Goal: Communication & Community: Answer question/provide support

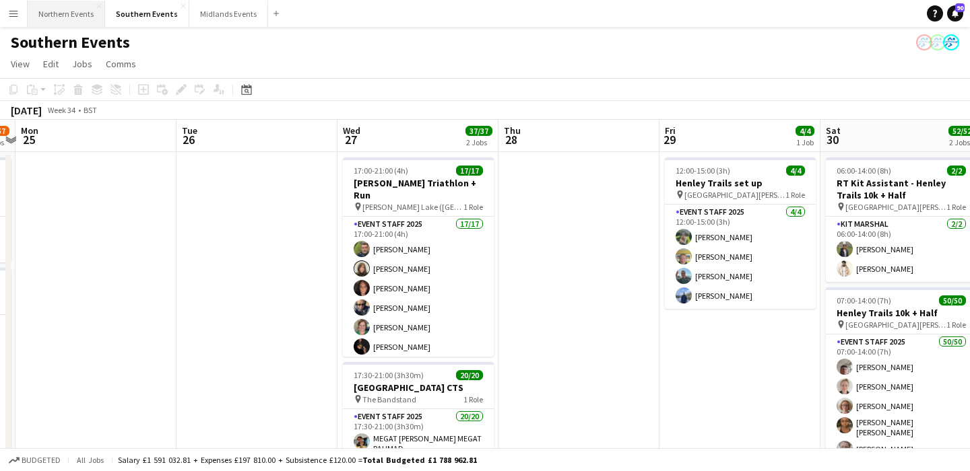
click at [52, 9] on button "Northern Events Close" at bounding box center [66, 14] width 77 height 26
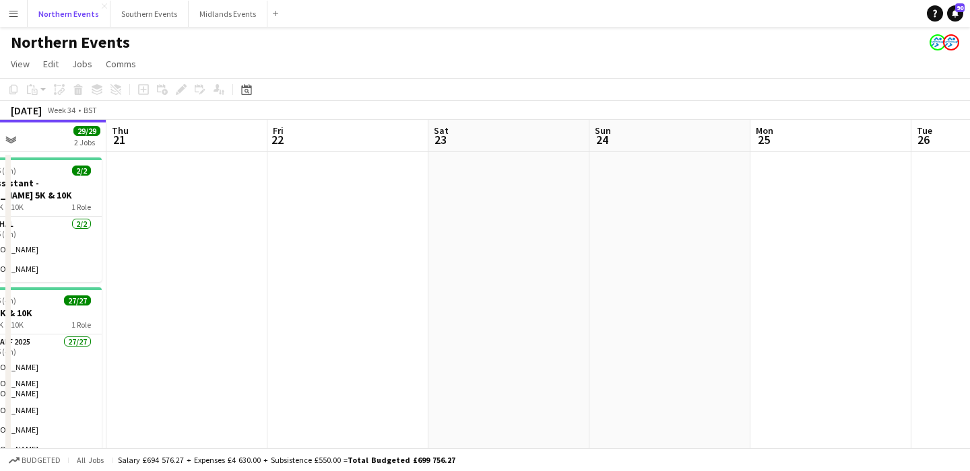
scroll to position [0, 562]
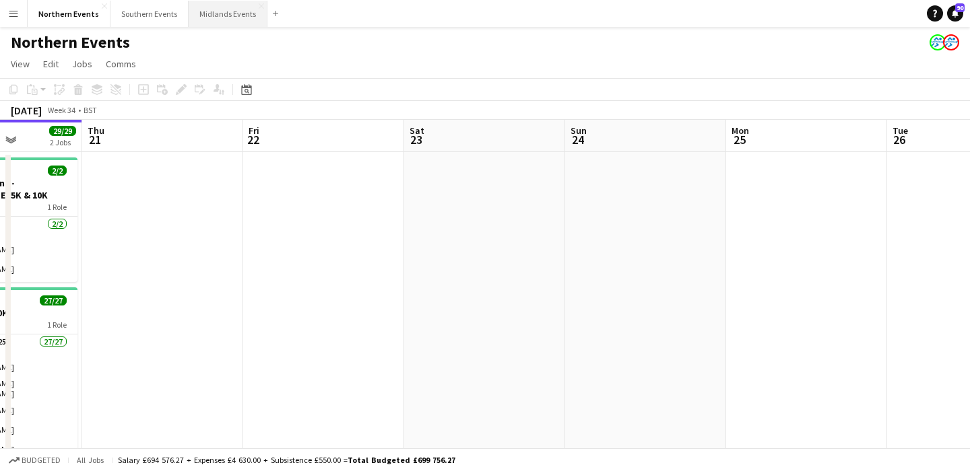
click at [211, 10] on button "Midlands Events Close" at bounding box center [228, 14] width 79 height 26
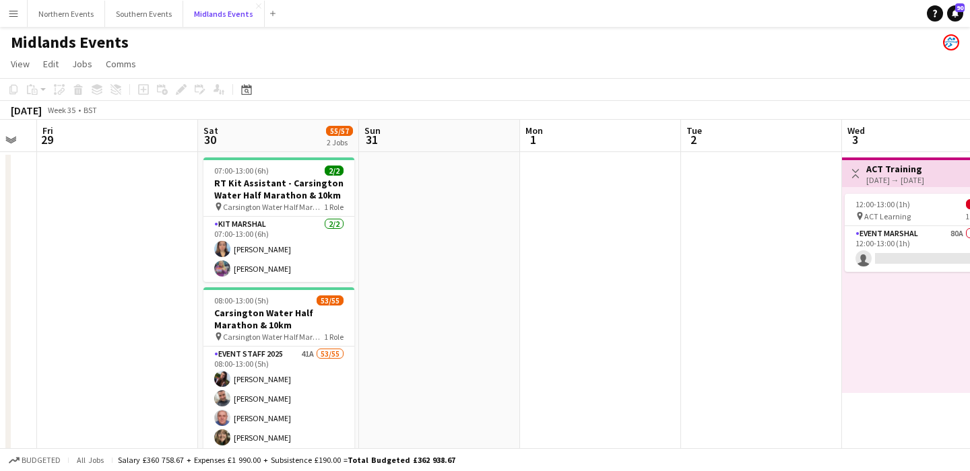
scroll to position [0, 463]
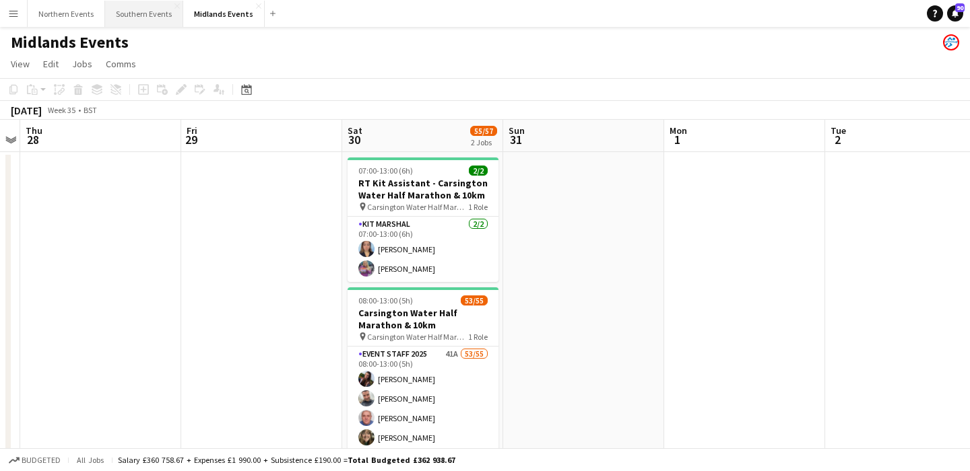
click at [138, 10] on button "Southern Events Close" at bounding box center [144, 14] width 78 height 26
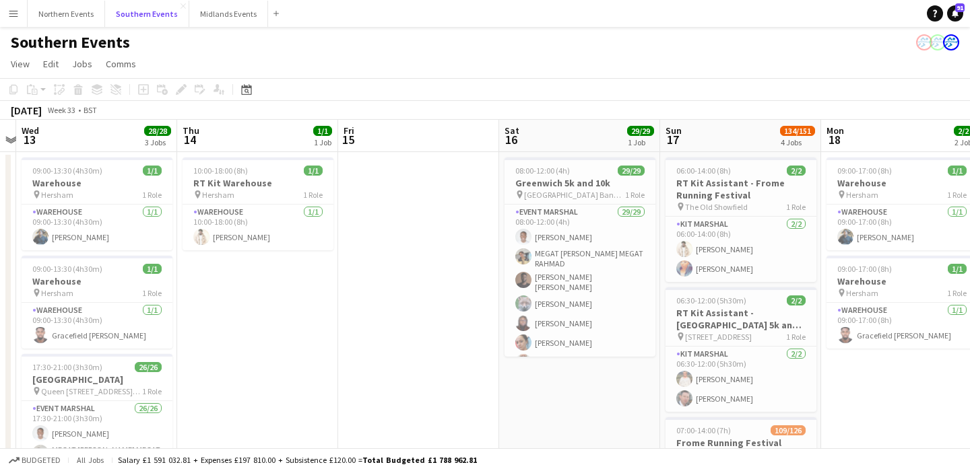
scroll to position [0, 285]
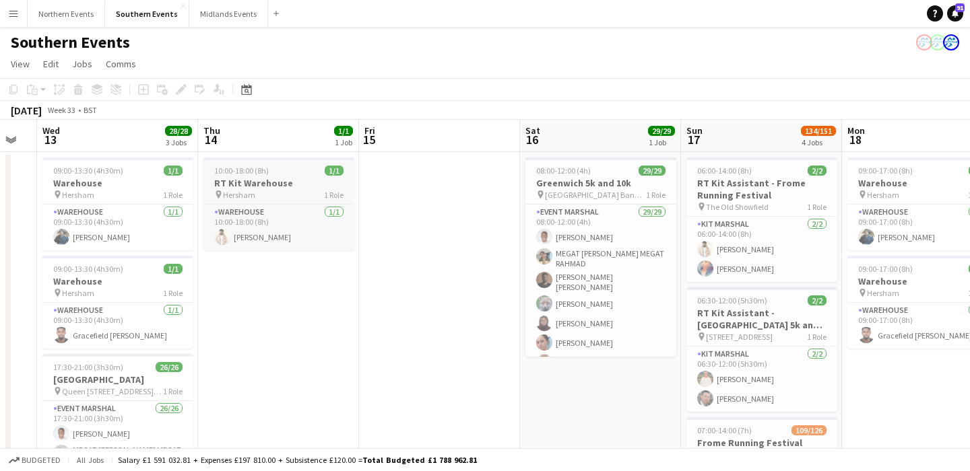
click at [249, 178] on h3 "RT Kit Warehouse" at bounding box center [278, 183] width 151 height 12
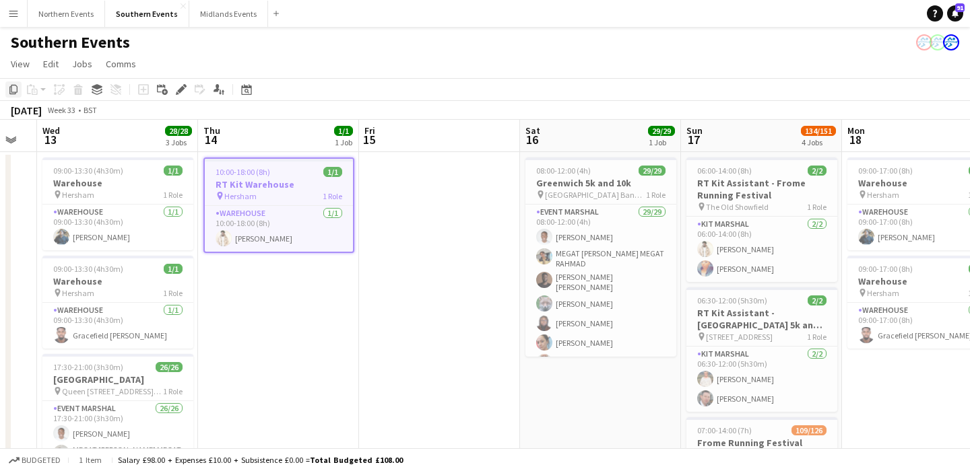
click at [12, 88] on icon "Copy" at bounding box center [13, 89] width 11 height 11
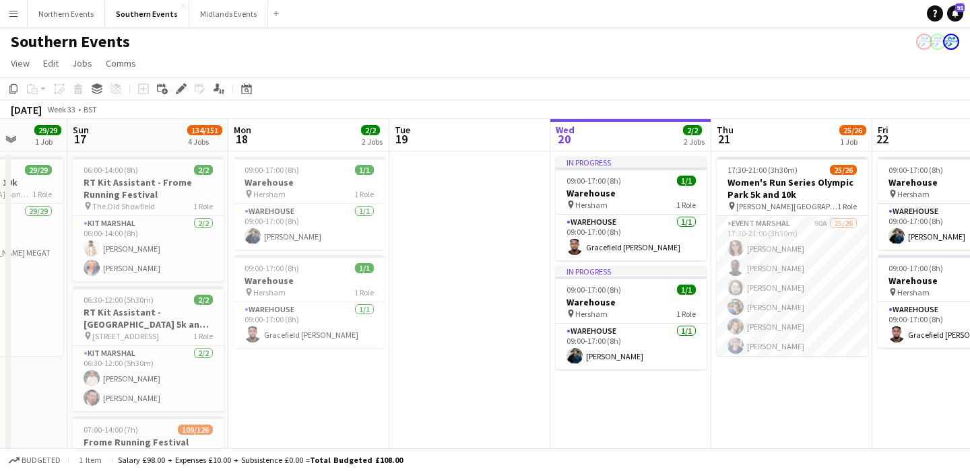
scroll to position [0, 451]
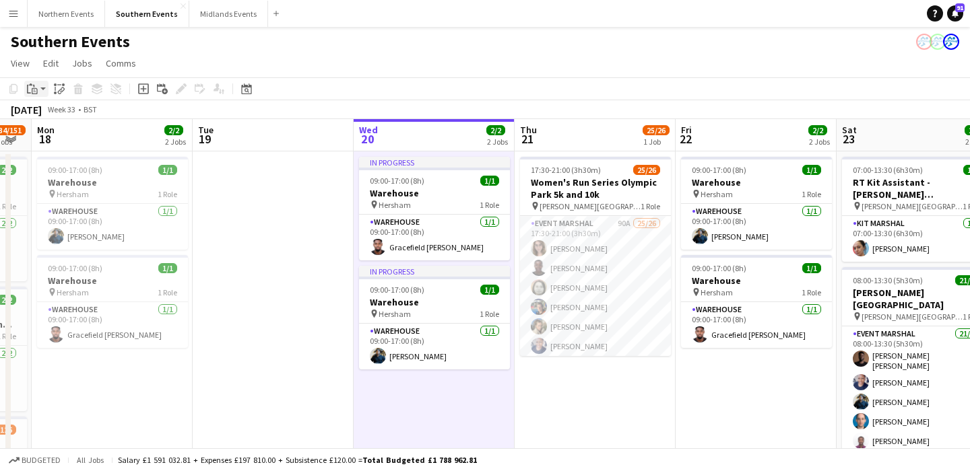
click at [34, 88] on icon at bounding box center [35, 91] width 6 height 6
click at [48, 114] on link "Paste Command V" at bounding box center [89, 114] width 106 height 12
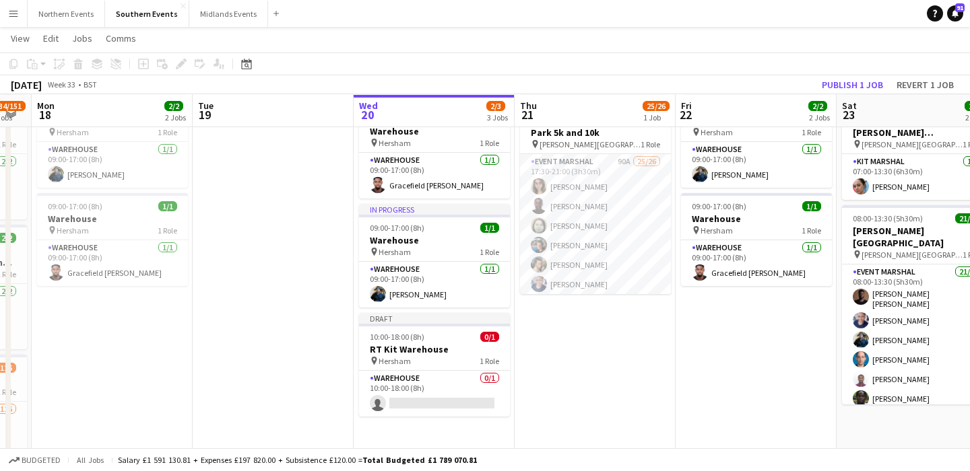
scroll to position [63, 0]
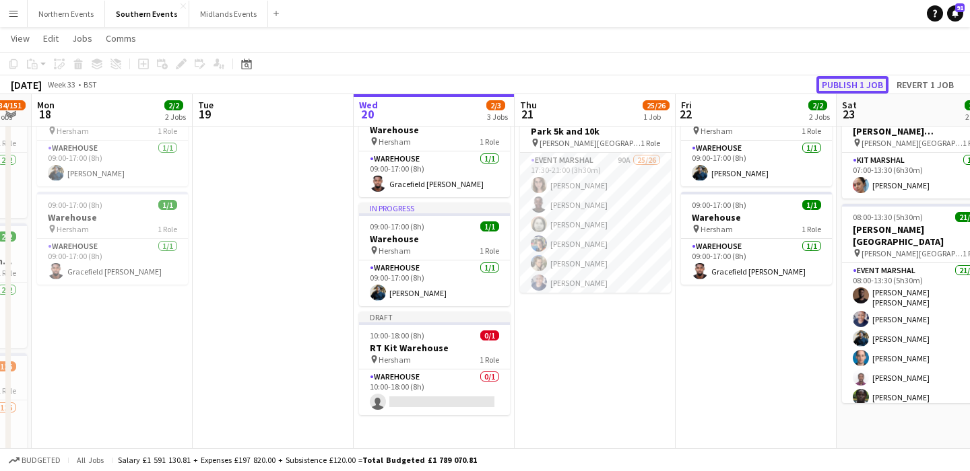
click at [856, 84] on button "Publish 1 job" at bounding box center [852, 85] width 72 height 18
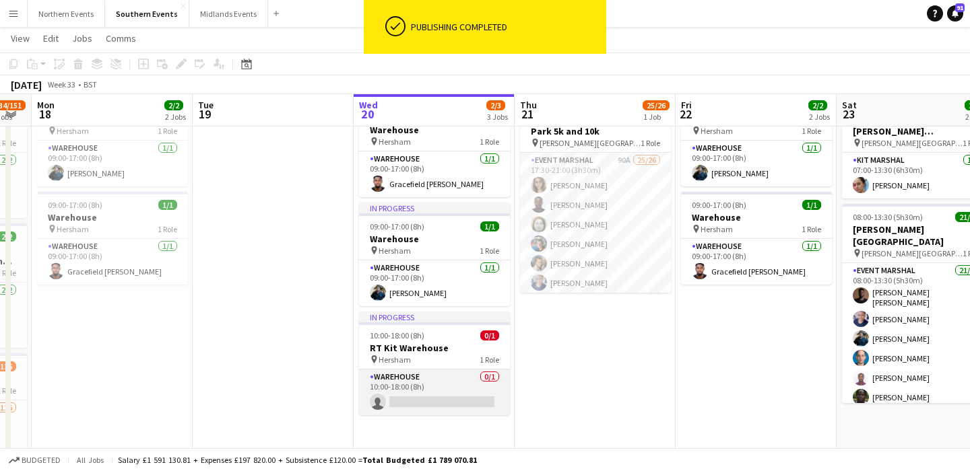
click at [430, 385] on app-card-role "Warehouse 0/1 10:00-18:00 (8h) single-neutral-actions" at bounding box center [434, 393] width 151 height 46
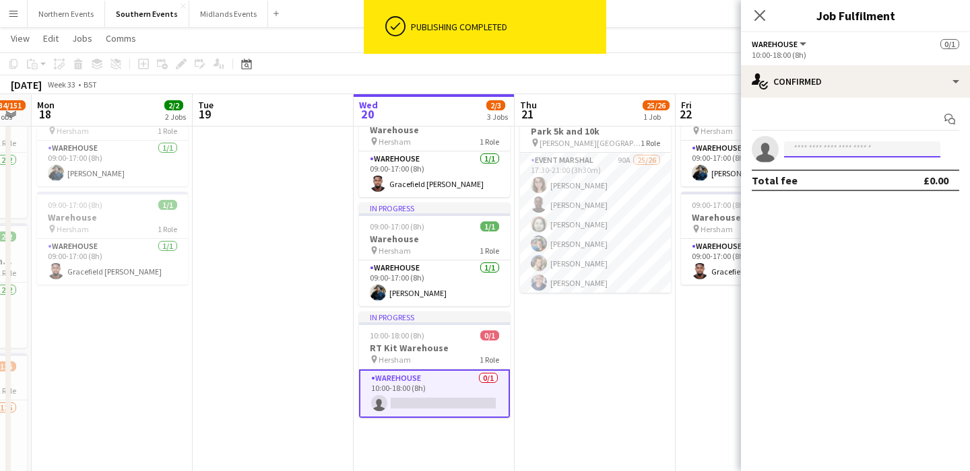
click at [853, 147] on input at bounding box center [862, 149] width 156 height 16
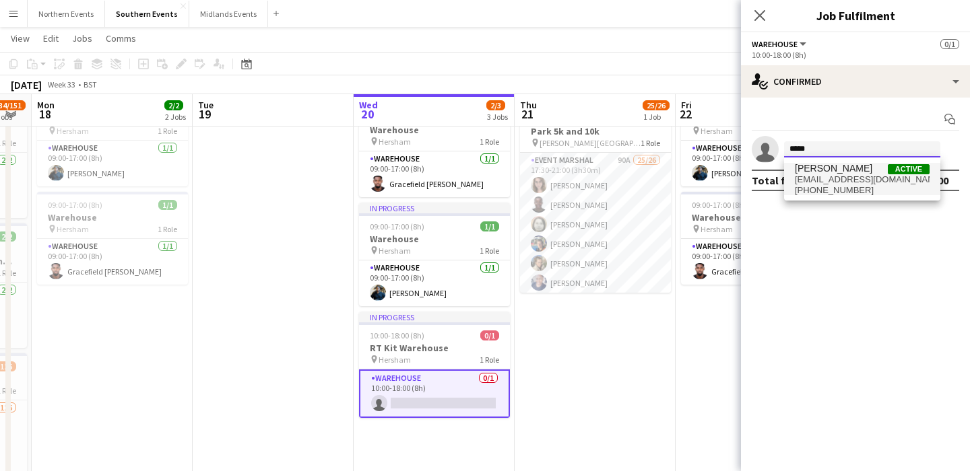
type input "*****"
click at [837, 176] on span "[EMAIL_ADDRESS][DOMAIN_NAME]" at bounding box center [862, 179] width 135 height 11
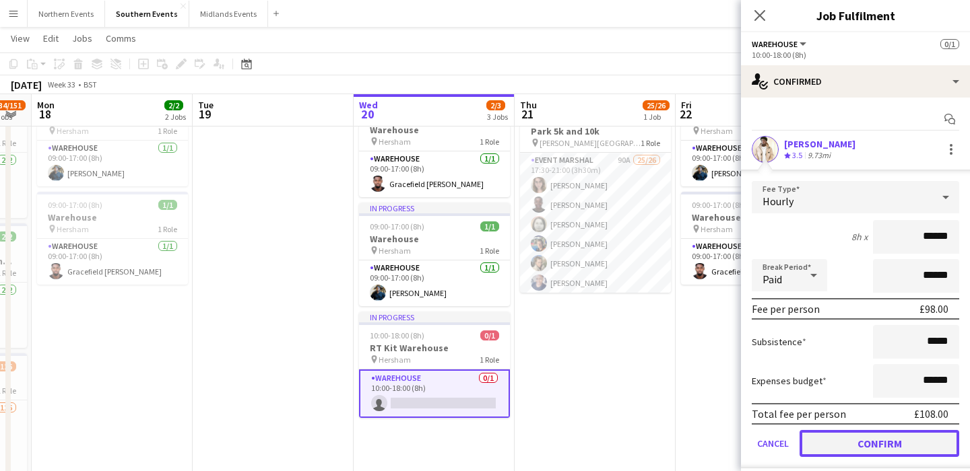
click at [864, 432] on button "Confirm" at bounding box center [879, 443] width 160 height 27
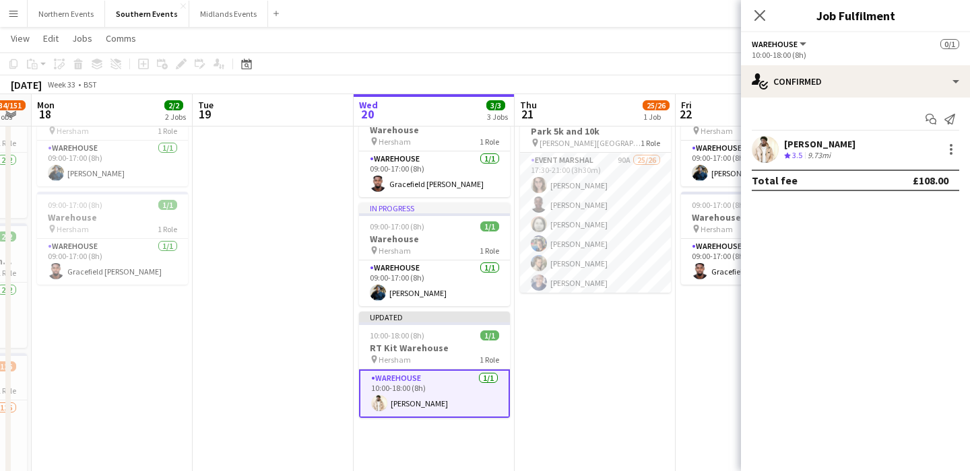
click at [598, 400] on app-date-cell "17:30-21:00 (3h30m) 25/26 Women's Run Series Olympic Park 5k and 10k pin [PERSO…" at bounding box center [595, 437] width 161 height 698
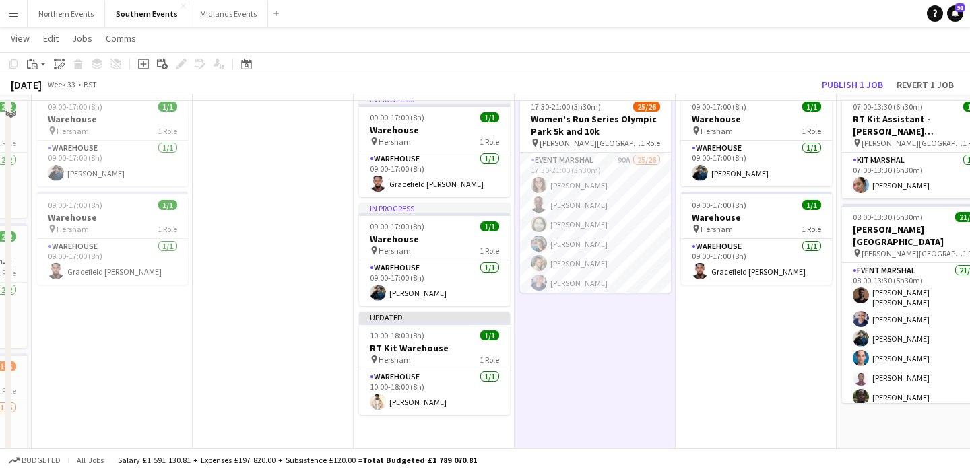
scroll to position [0, 0]
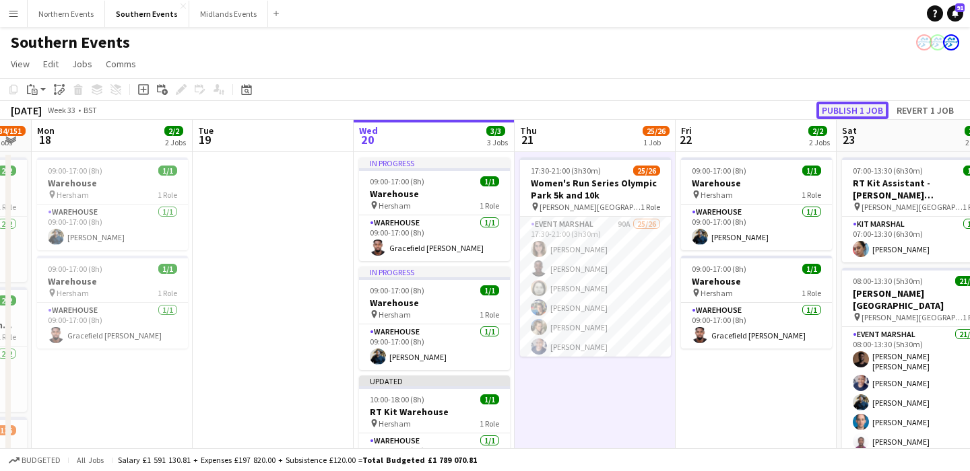
click at [860, 110] on button "Publish 1 job" at bounding box center [852, 111] width 72 height 18
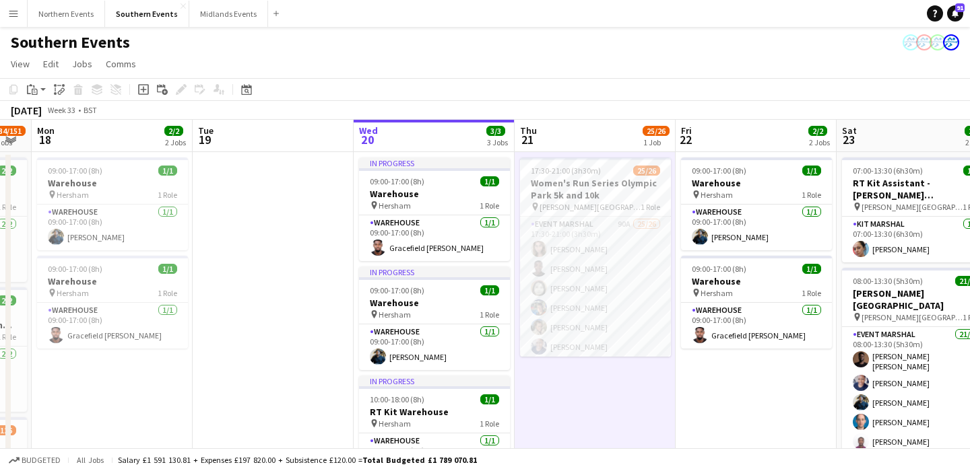
click at [17, 16] on app-icon "Menu" at bounding box center [13, 13] width 11 height 11
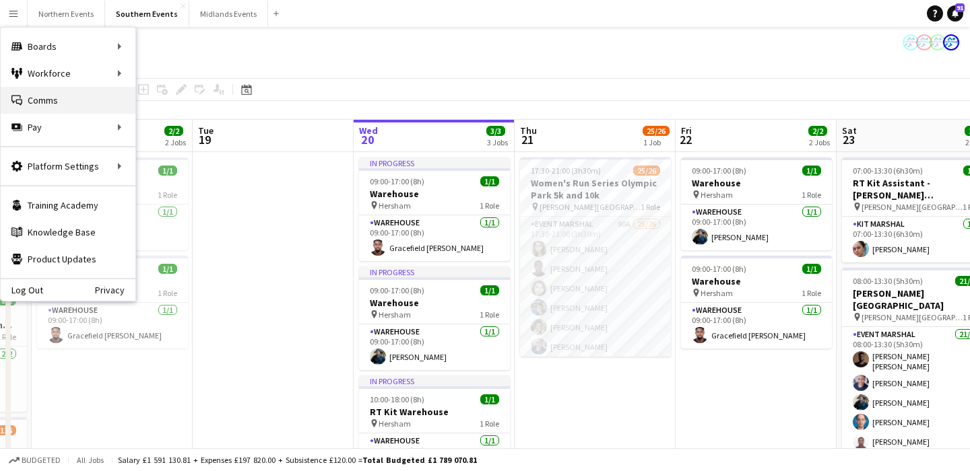
click at [51, 106] on link "Comms Comms" at bounding box center [68, 100] width 135 height 27
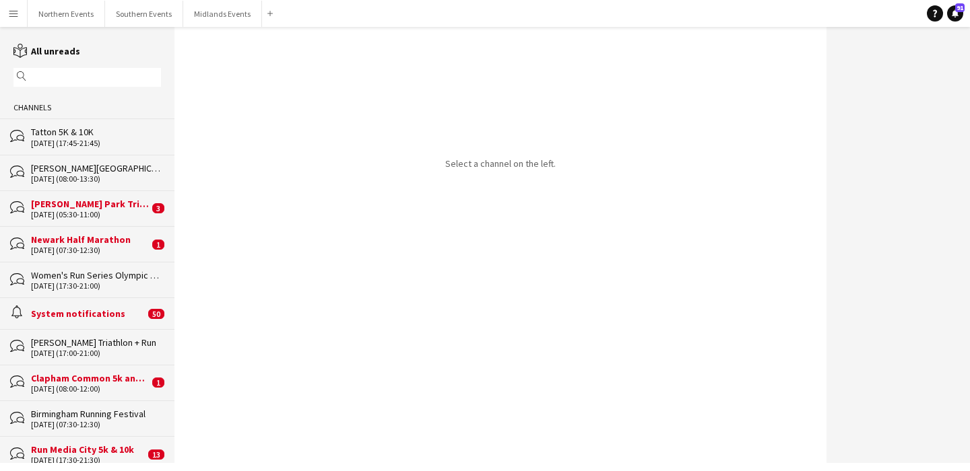
click at [69, 79] on input "text" at bounding box center [94, 77] width 128 height 12
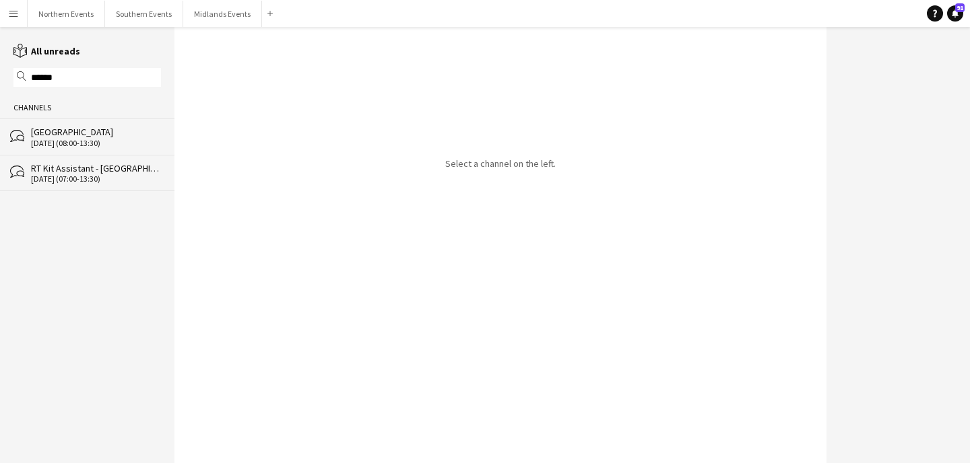
type input "******"
click at [90, 184] on div "bubbles RT Kit Assistant - [GEOGRAPHIC_DATA] [DATE] (07:00-13:30)" at bounding box center [87, 173] width 174 height 36
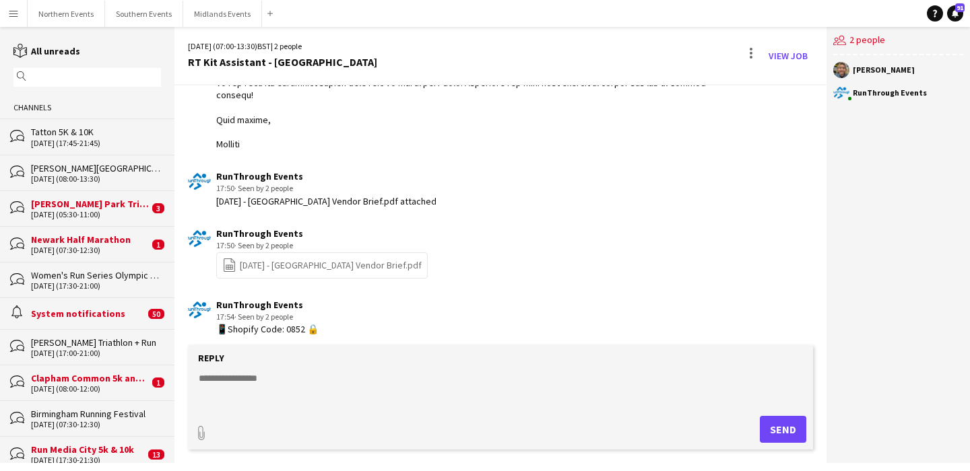
scroll to position [505, 0]
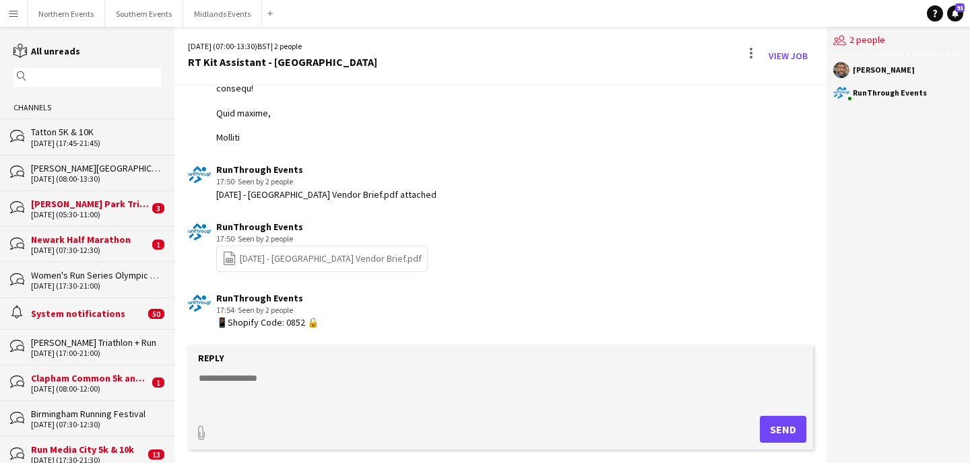
click at [81, 54] on div "reading All unreads" at bounding box center [87, 51] width 174 height 14
click at [66, 55] on link "reading All unreads" at bounding box center [46, 51] width 67 height 12
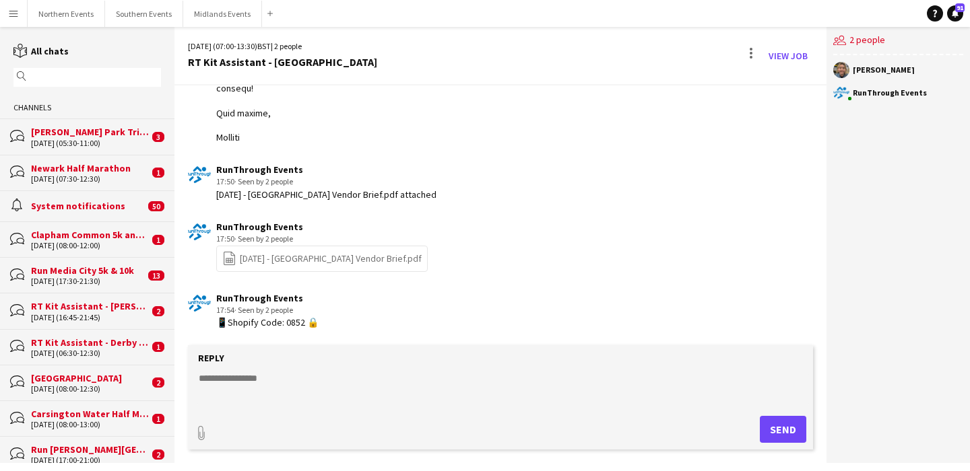
click at [123, 341] on div "RT Kit Assistant - Derby Running Festival" at bounding box center [90, 343] width 118 height 12
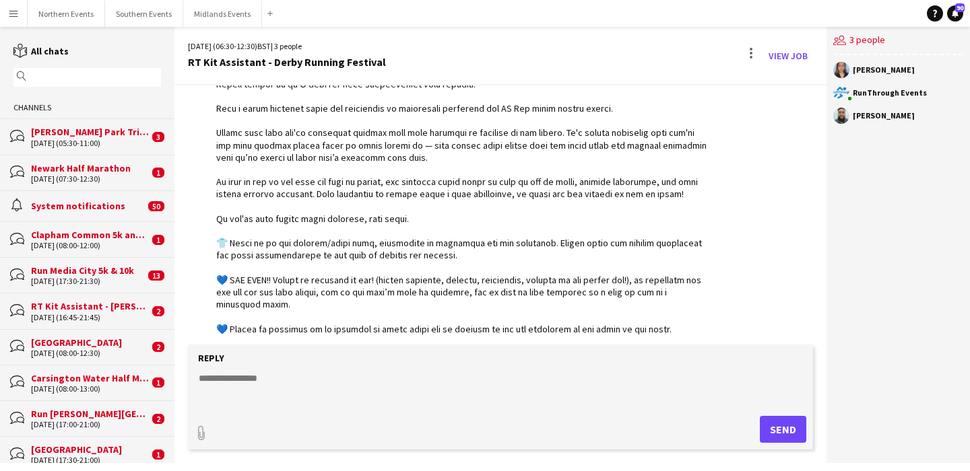
scroll to position [799, 0]
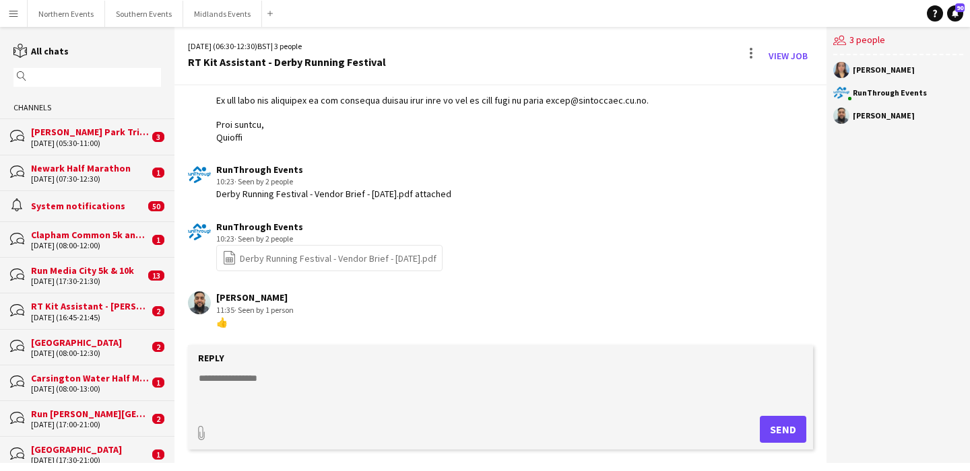
click at [102, 321] on div "bubbles RT Kit Assistant - Tatton 5K & 10K [DATE] (16:45-21:45) 2" at bounding box center [87, 311] width 174 height 36
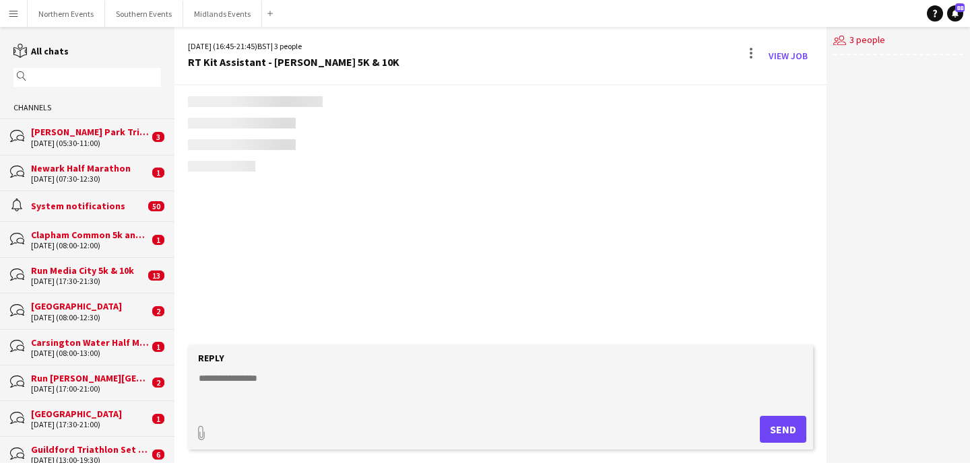
scroll to position [942, 0]
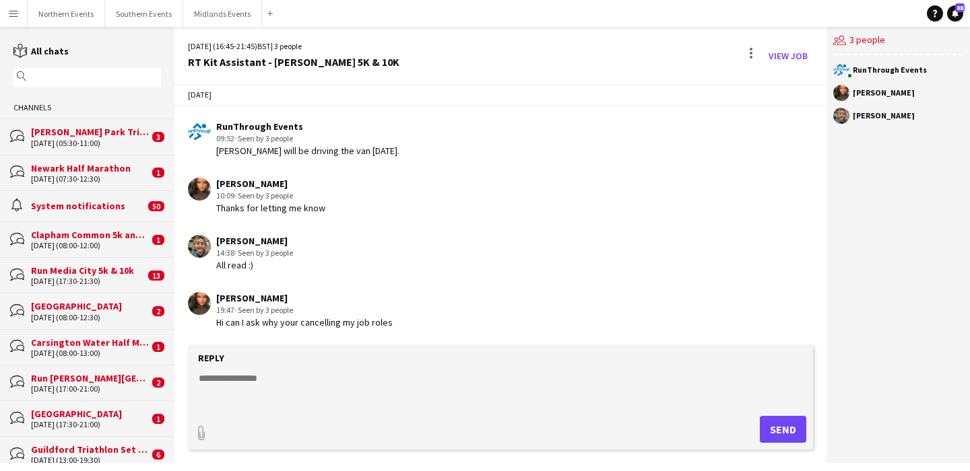
click at [240, 383] on textarea at bounding box center [503, 389] width 612 height 35
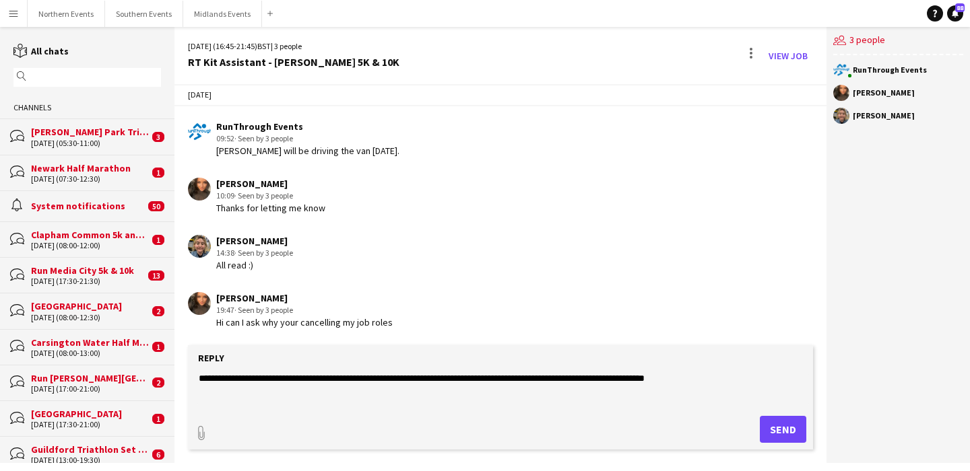
type textarea "**********"
